Goal: Task Accomplishment & Management: Manage account settings

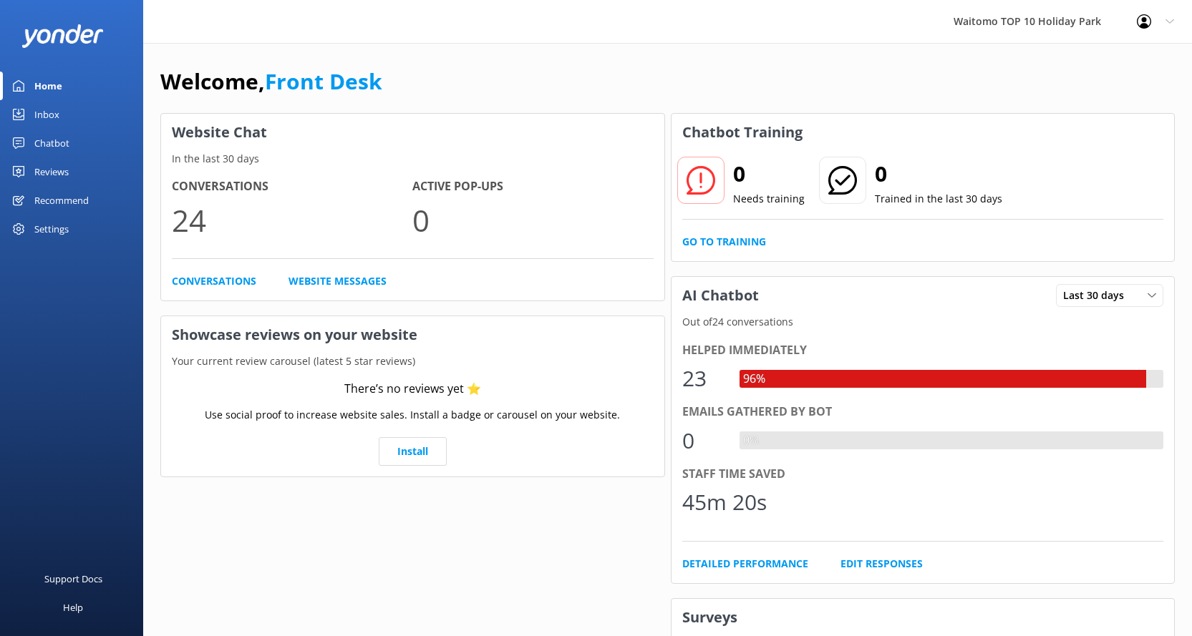
click at [66, 110] on link "Inbox" at bounding box center [71, 114] width 143 height 29
